Goal: Information Seeking & Learning: Learn about a topic

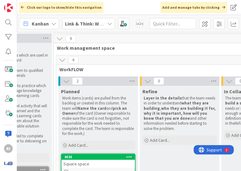
scroll to position [0, 122]
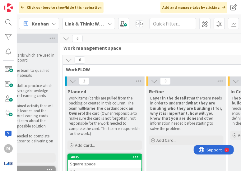
click at [112, 22] on div "Link & Think: WorkFLOW" at bounding box center [88, 23] width 53 height 11
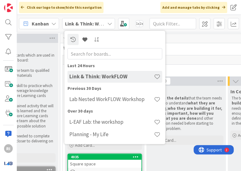
click at [89, 99] on h4 "Lab Nested WorkFLOW: Workshop" at bounding box center [111, 99] width 85 height 6
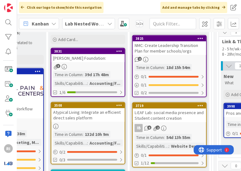
scroll to position [125, 797]
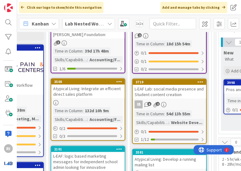
click at [77, 90] on div "Atypical Living: Integrate an efficient direct sales platform" at bounding box center [87, 92] width 73 height 14
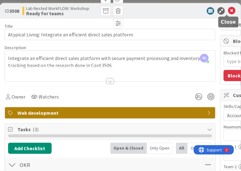
click at [228, 11] on icon at bounding box center [231, 10] width 7 height 7
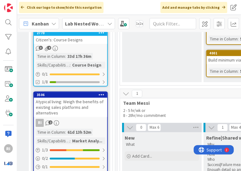
scroll to position [581, 896]
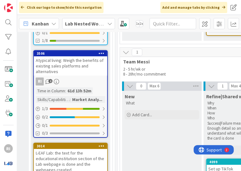
click at [75, 68] on div "Atypical living: Weigh the benefits of existing sales platforms and alternatives" at bounding box center [70, 65] width 73 height 19
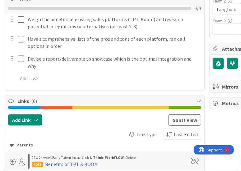
scroll to position [125, 0]
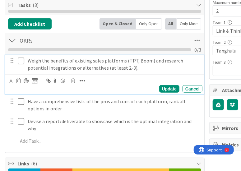
click at [22, 61] on icon at bounding box center [22, 60] width 9 height 7
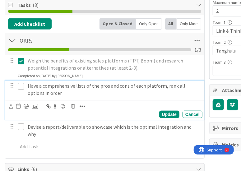
click at [19, 84] on icon at bounding box center [22, 86] width 9 height 7
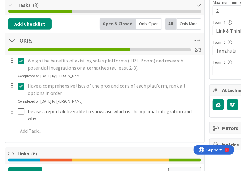
type textarea "x"
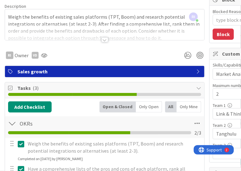
scroll to position [0, 0]
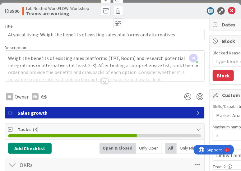
click at [104, 79] on div at bounding box center [105, 81] width 7 height 5
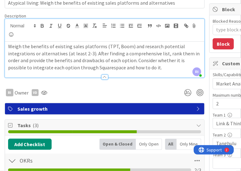
scroll to position [41, 0]
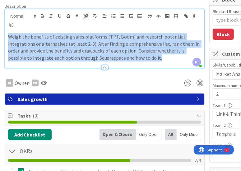
drag, startPoint x: 9, startPoint y: 34, endPoint x: 163, endPoint y: 64, distance: 157.3
copy p "Weigh the benefits of existing sales platforms (TPT, Boom) and research potenti…"
